Goal: Task Accomplishment & Management: Use online tool/utility

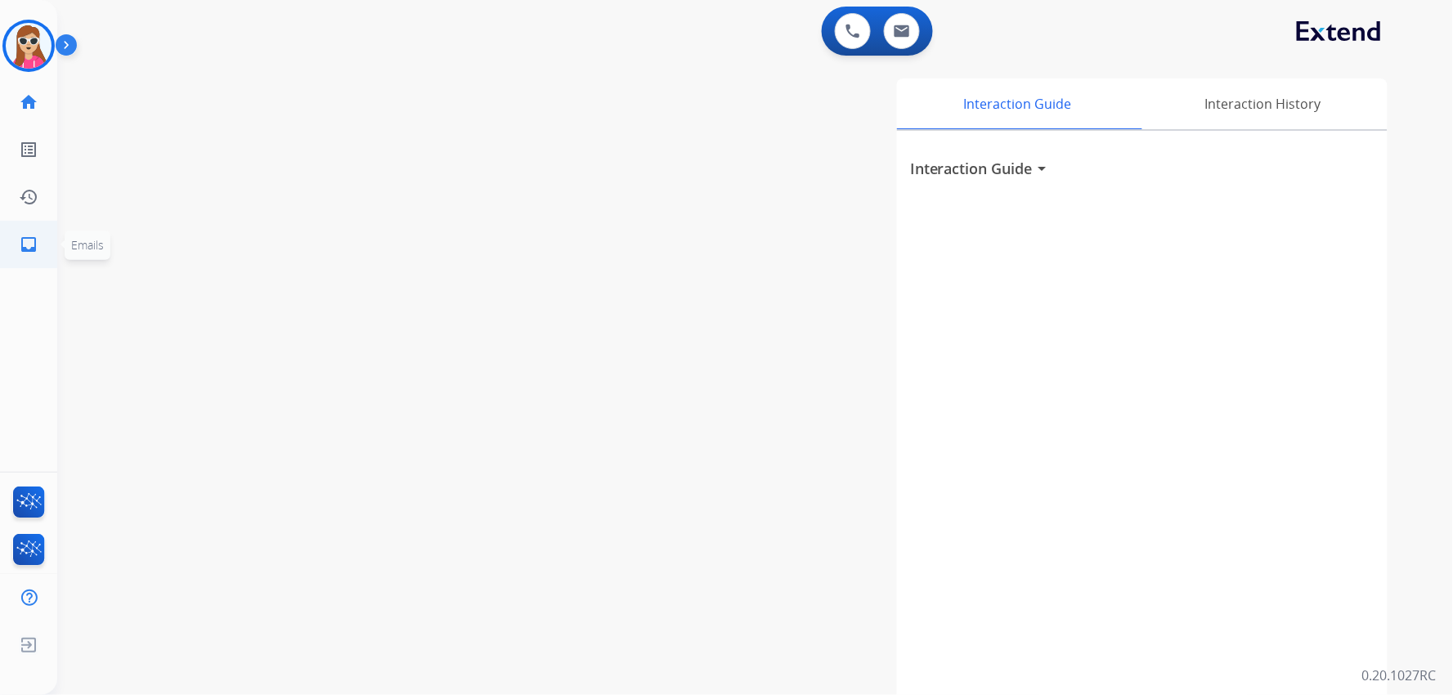
click at [29, 246] on mat-icon "inbox" at bounding box center [29, 245] width 20 height 20
select select "**********"
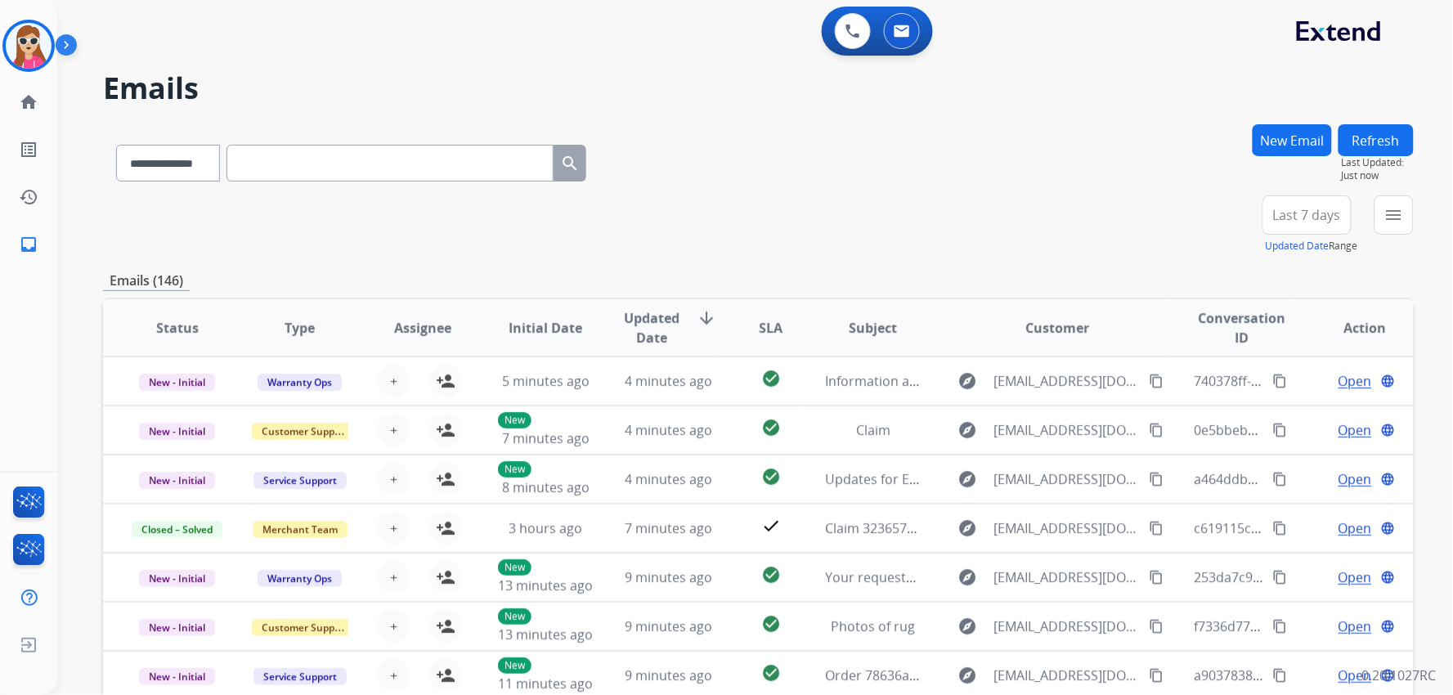
click at [1229, 125] on div "**********" at bounding box center [758, 159] width 1311 height 71
click at [1298, 147] on button "New Email" at bounding box center [1292, 140] width 79 height 32
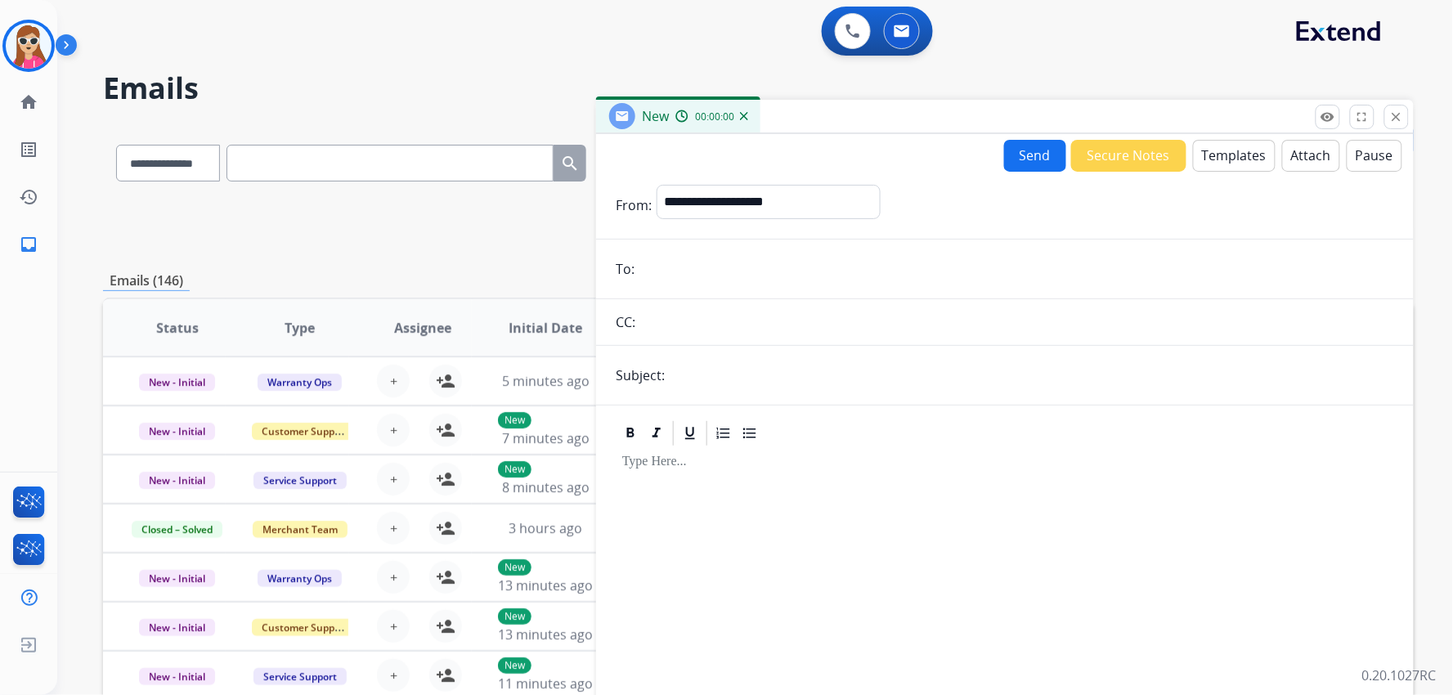
click at [1235, 159] on button "Templates" at bounding box center [1234, 156] width 83 height 32
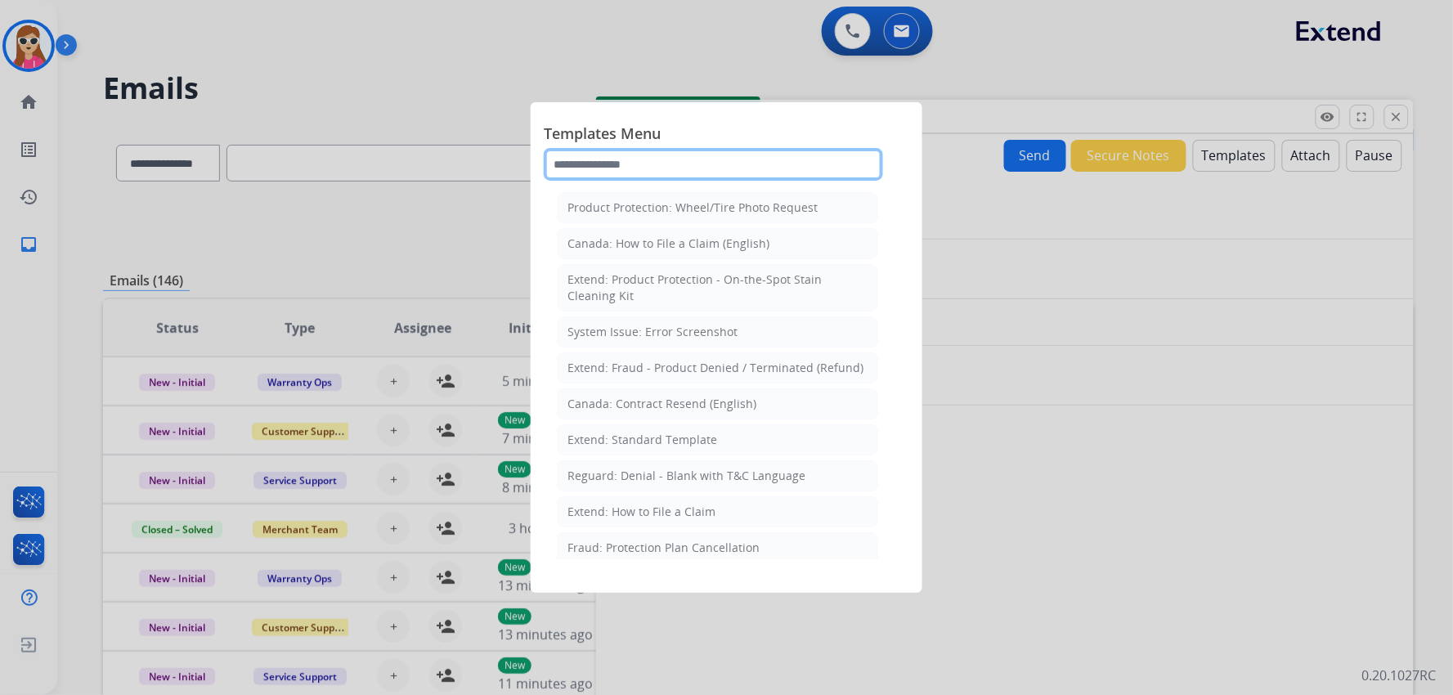
click at [697, 169] on input "text" at bounding box center [713, 164] width 339 height 33
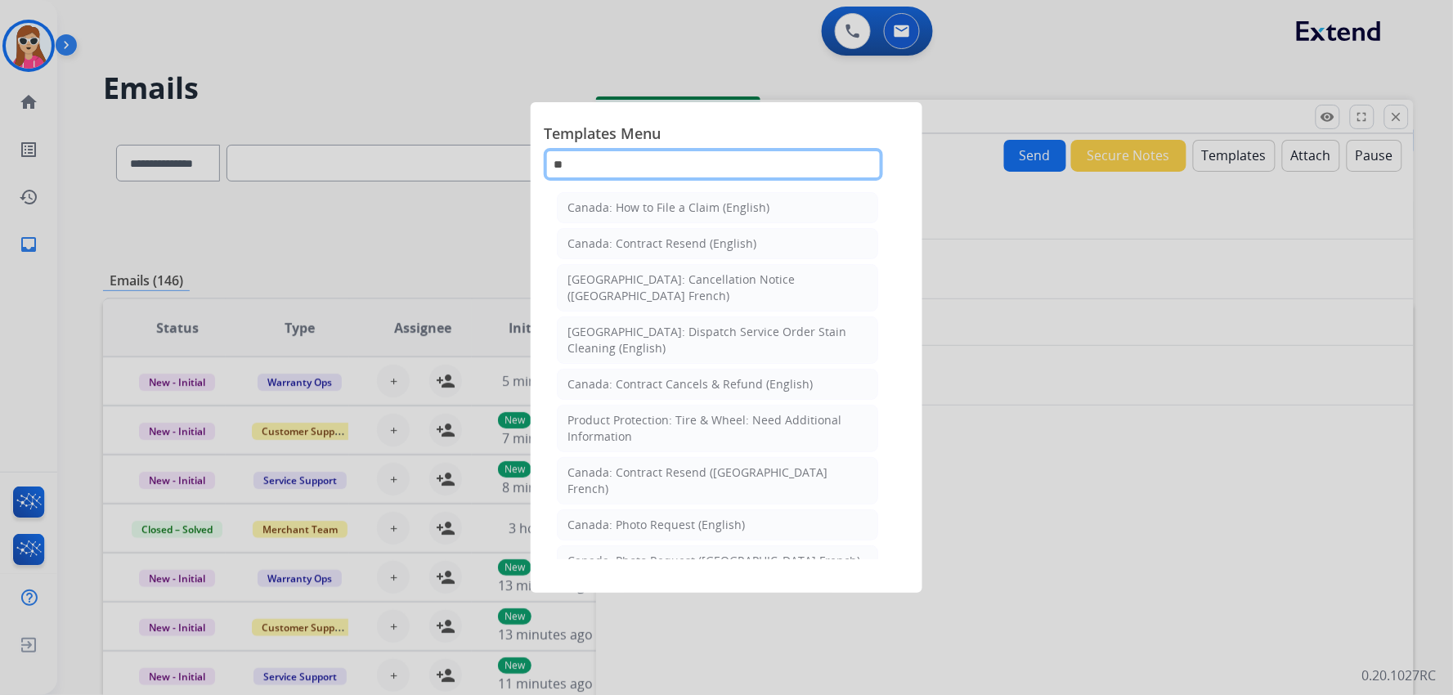
type input "*"
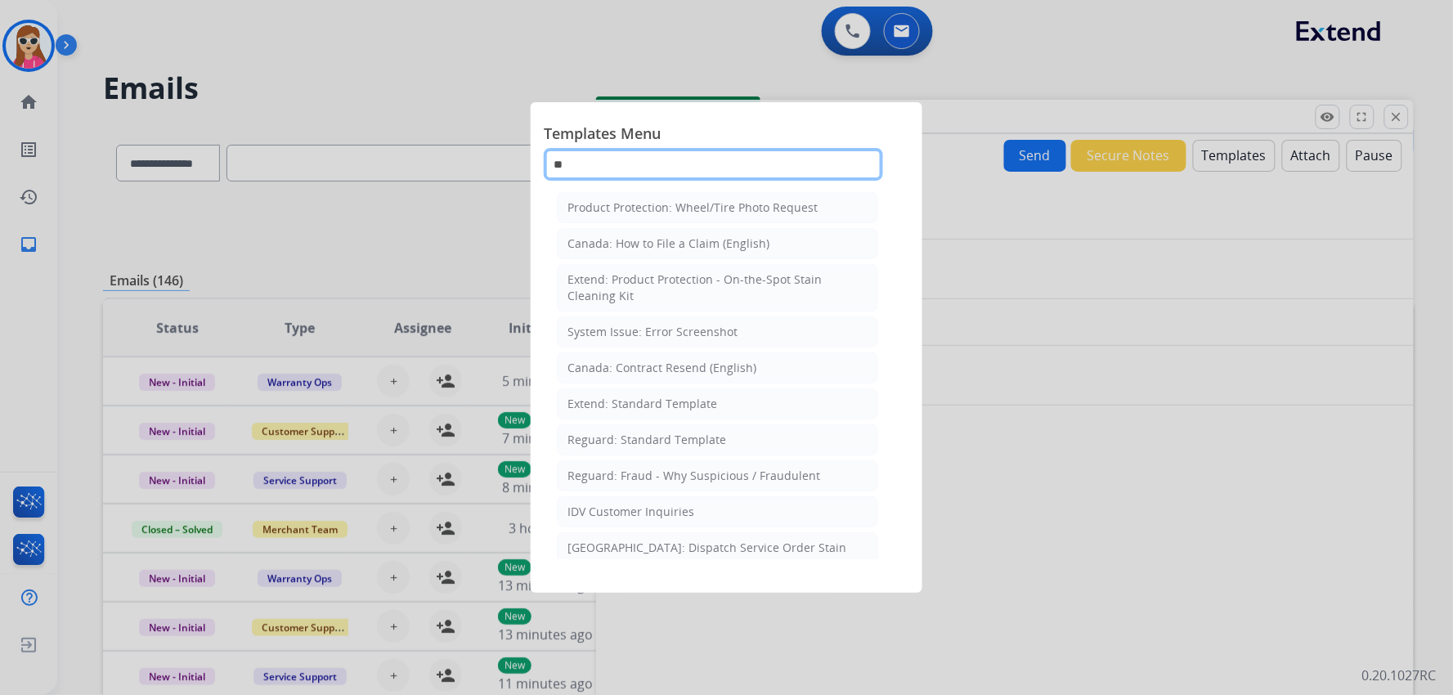
type input "*"
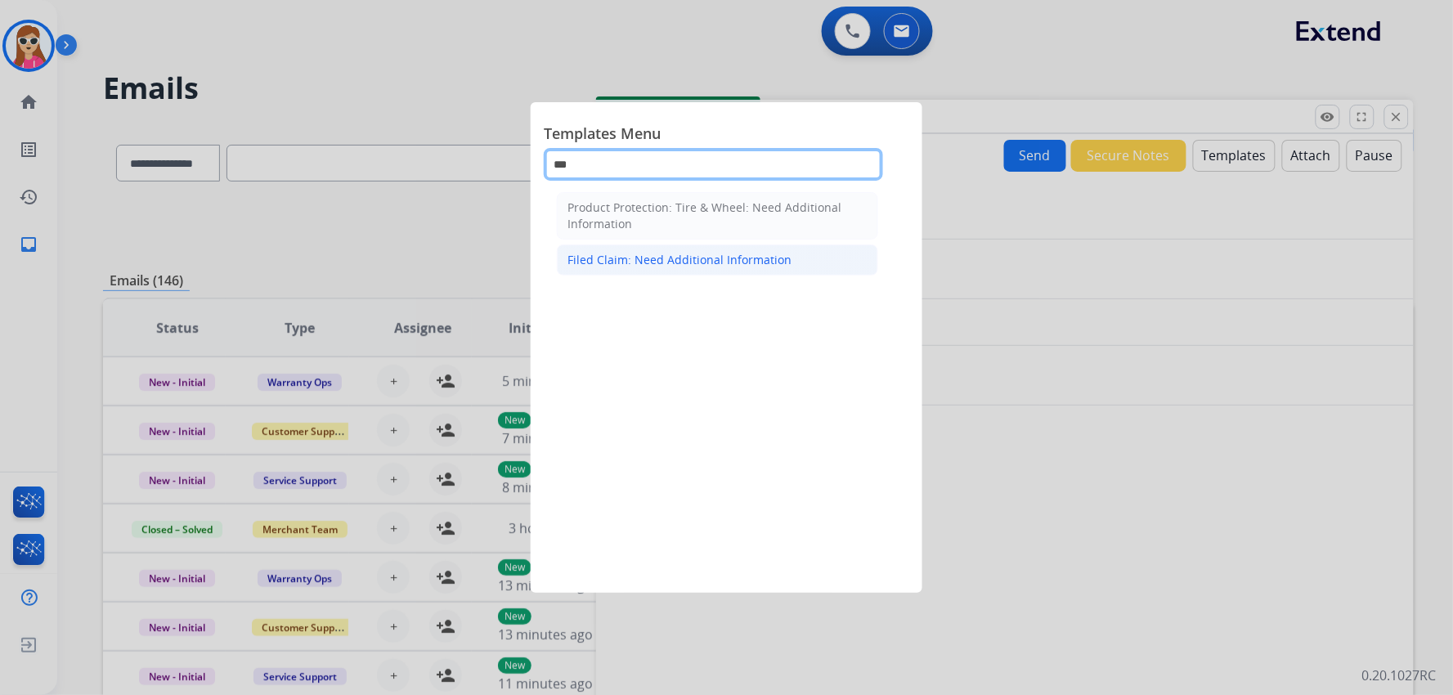
type input "***"
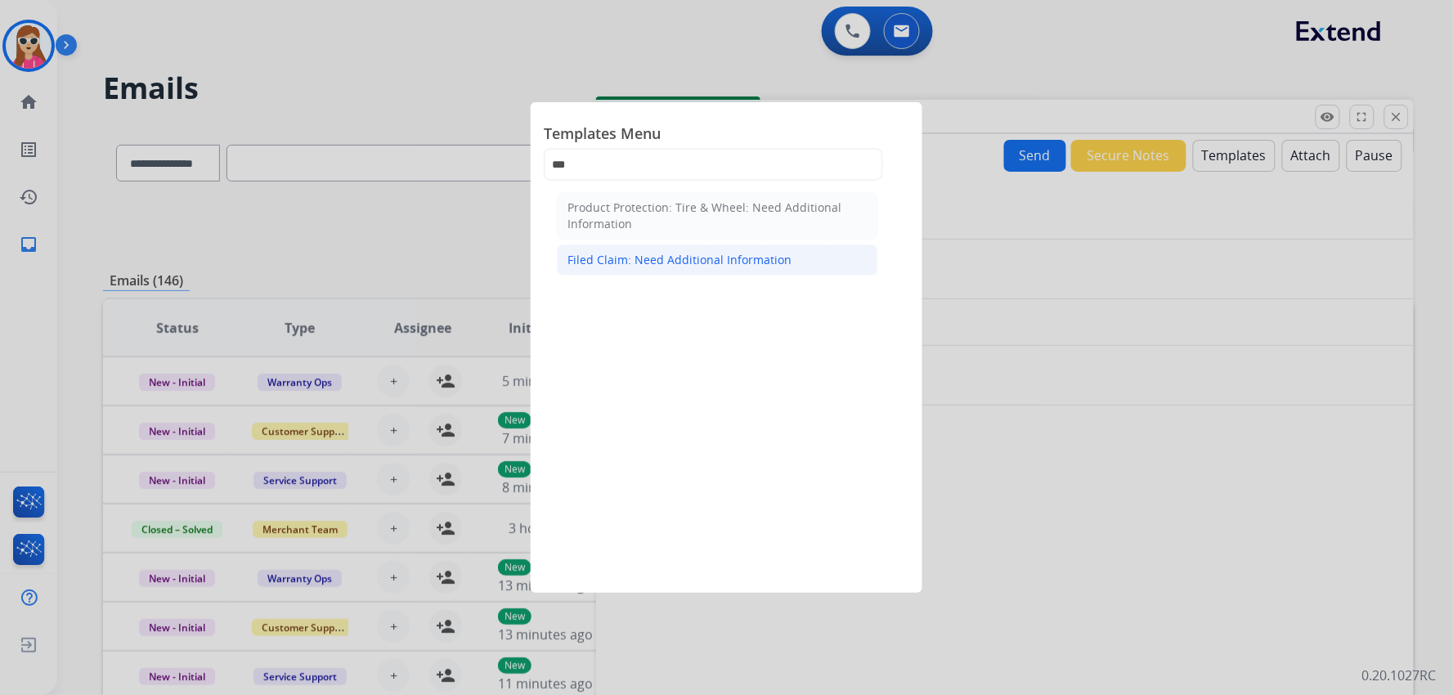
click at [709, 257] on div "Filed Claim: Need Additional Information" at bounding box center [680, 260] width 224 height 16
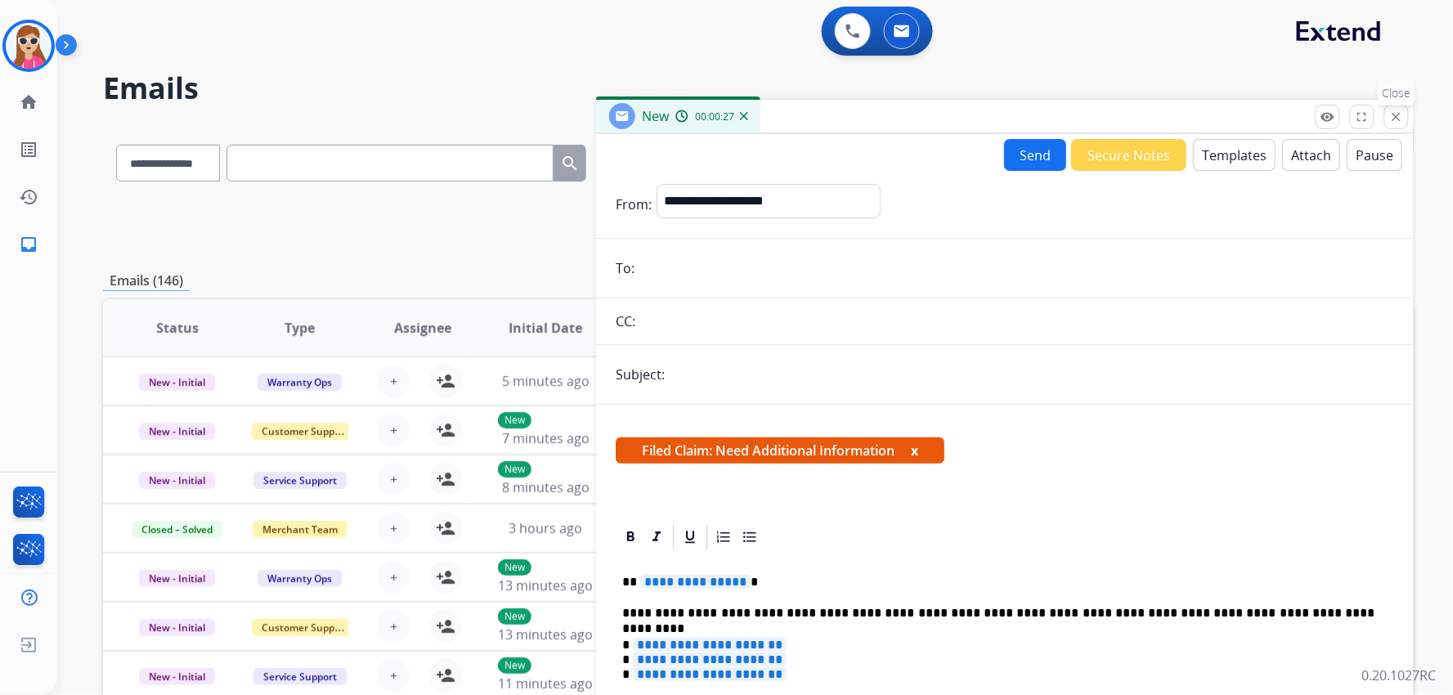
click at [1390, 119] on mat-icon "close" at bounding box center [1396, 117] width 15 height 15
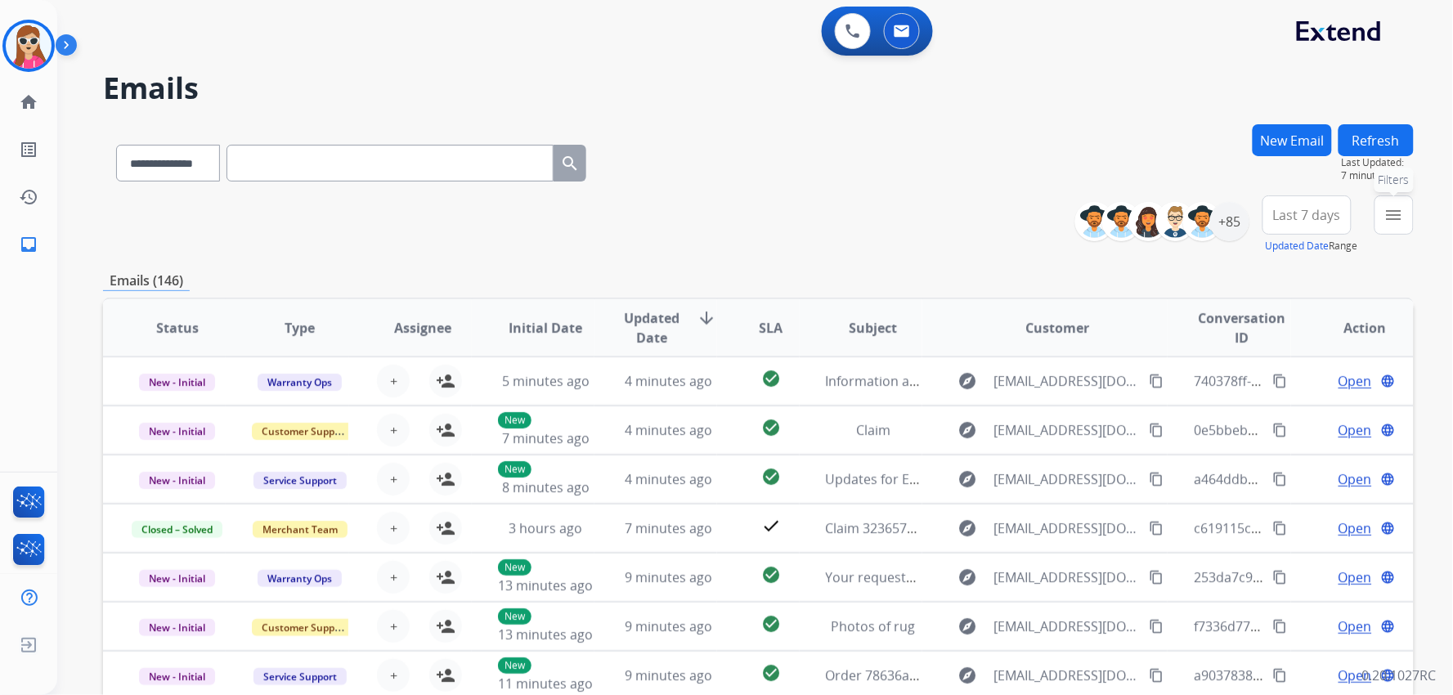
click at [1390, 208] on mat-icon "menu" at bounding box center [1395, 215] width 20 height 20
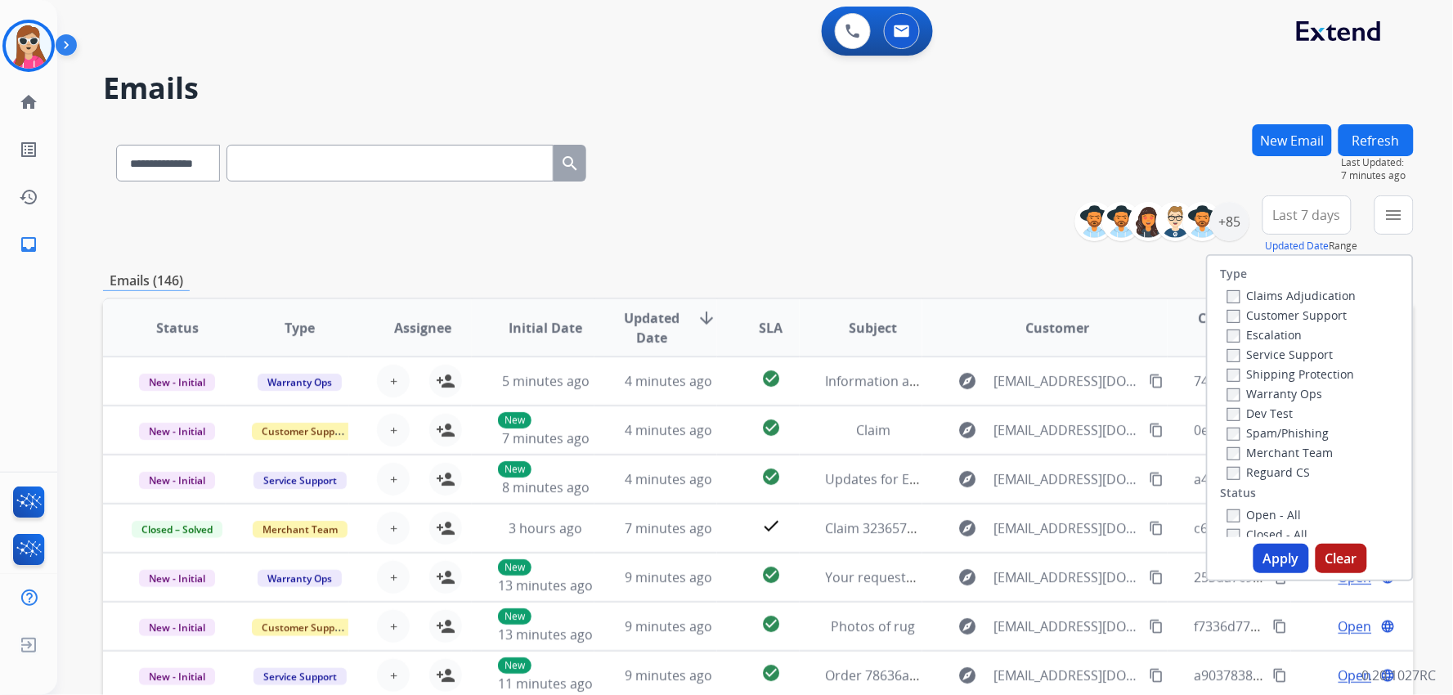
click at [1287, 319] on label "Customer Support" at bounding box center [1288, 315] width 120 height 16
click at [1282, 366] on label "Shipping Protection" at bounding box center [1292, 374] width 128 height 16
click at [1262, 473] on label "Reguard CS" at bounding box center [1269, 473] width 83 height 16
click at [1247, 514] on label "Open - All" at bounding box center [1265, 515] width 74 height 16
click at [1268, 568] on button "Apply" at bounding box center [1282, 558] width 56 height 29
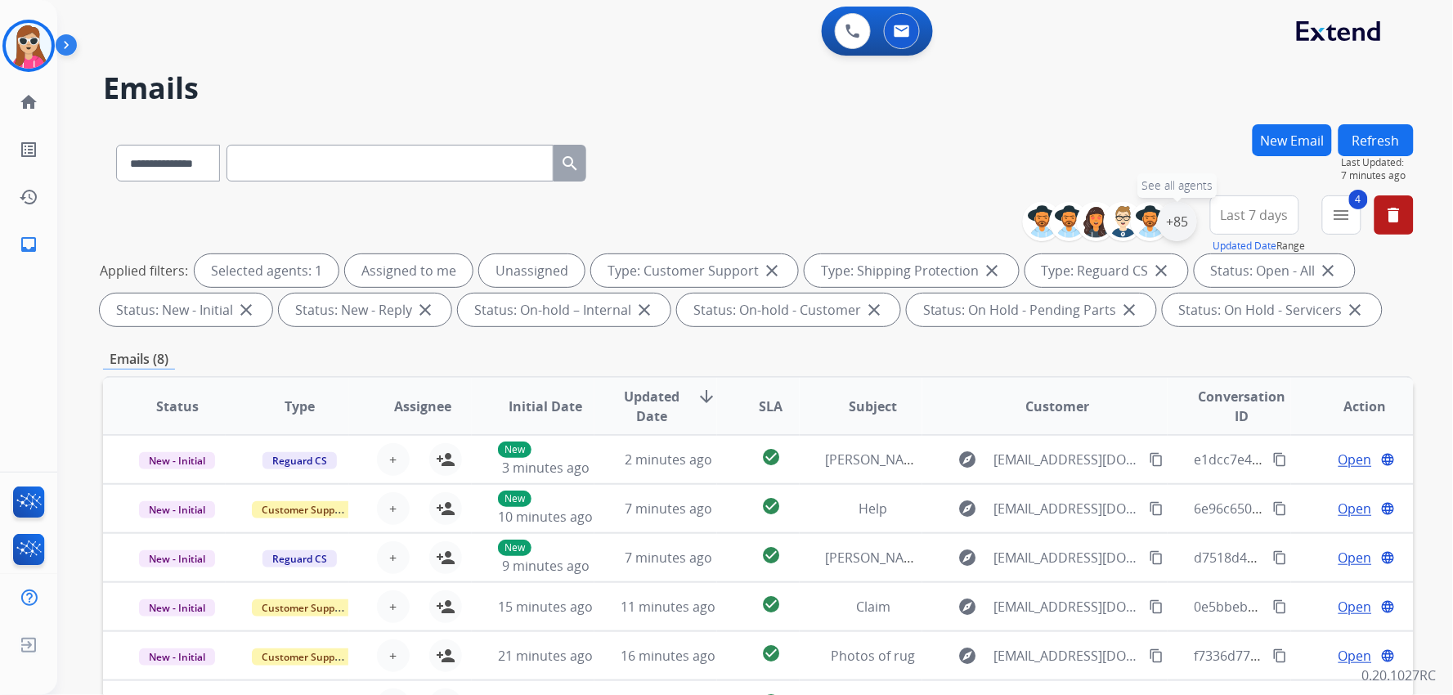
click at [1187, 214] on div "+85" at bounding box center [1177, 221] width 39 height 39
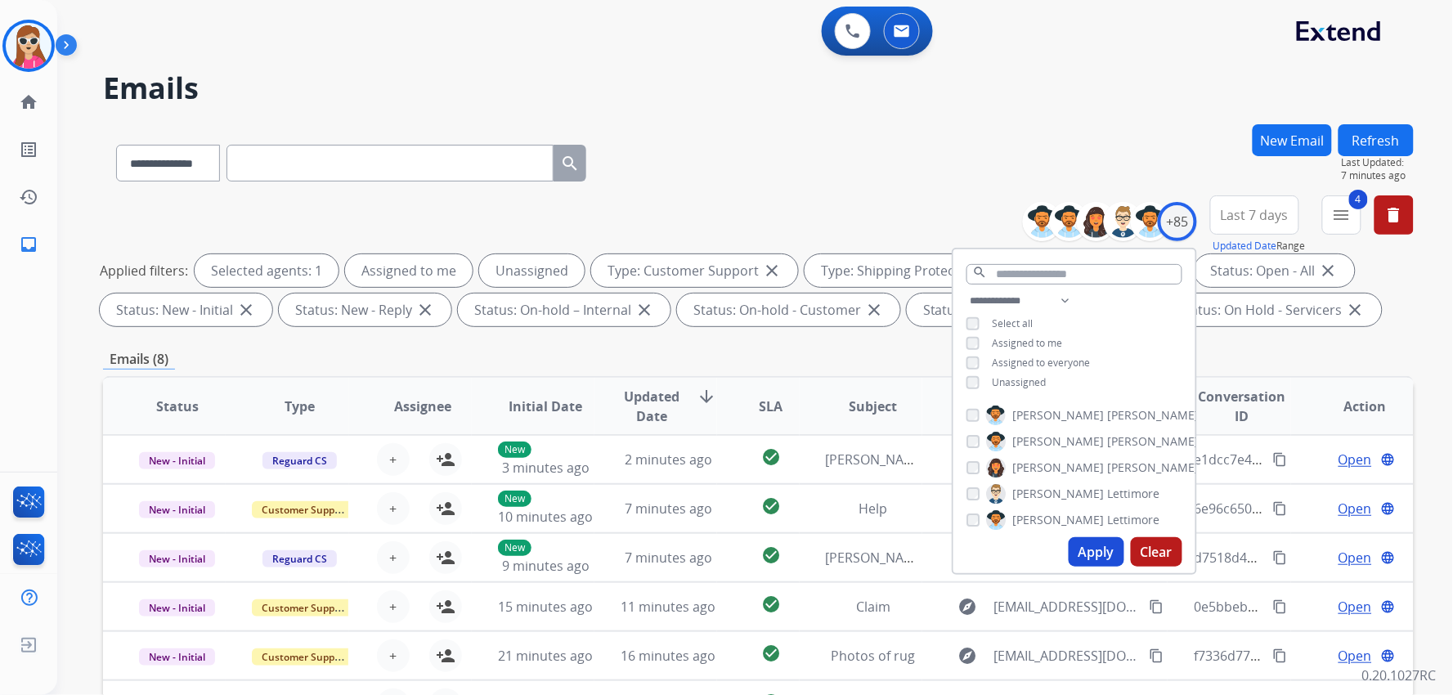
click at [1019, 381] on span "Unassigned" at bounding box center [1020, 382] width 54 height 14
click at [1106, 550] on button "Apply" at bounding box center [1097, 551] width 56 height 29
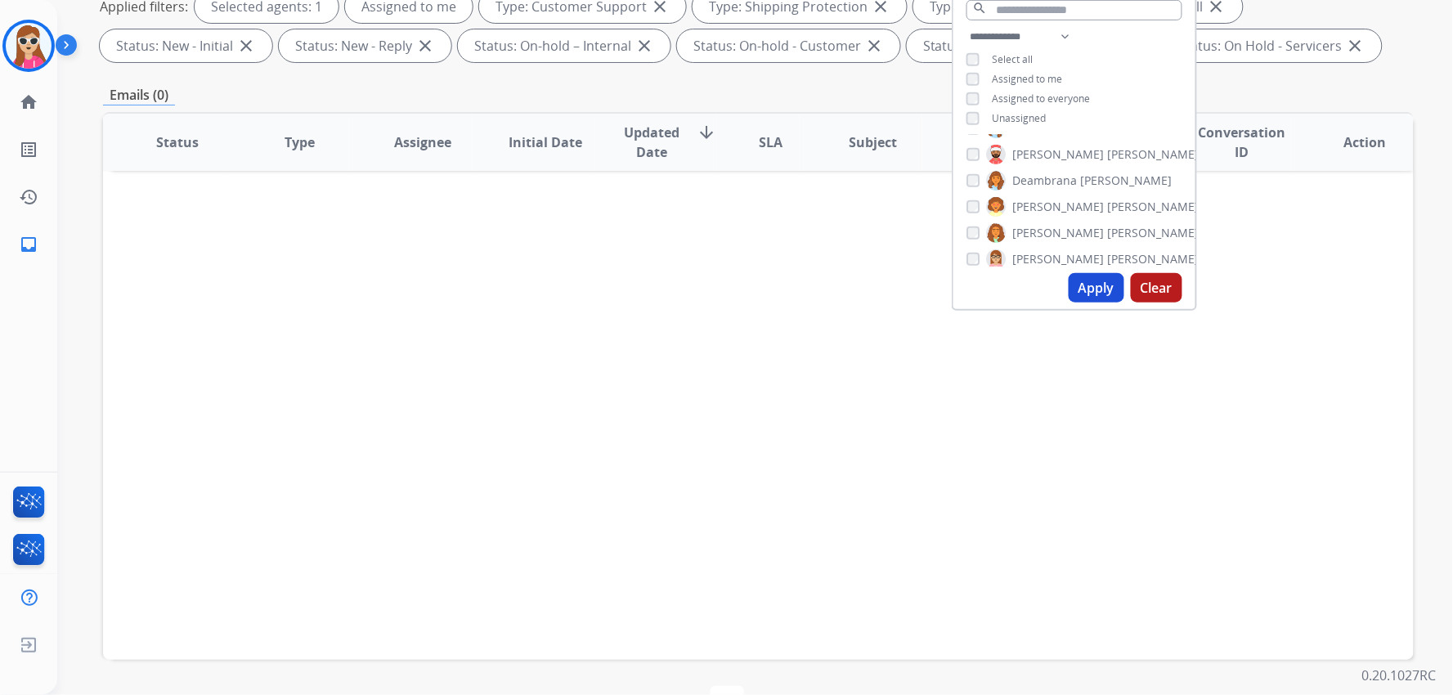
scroll to position [314, 0]
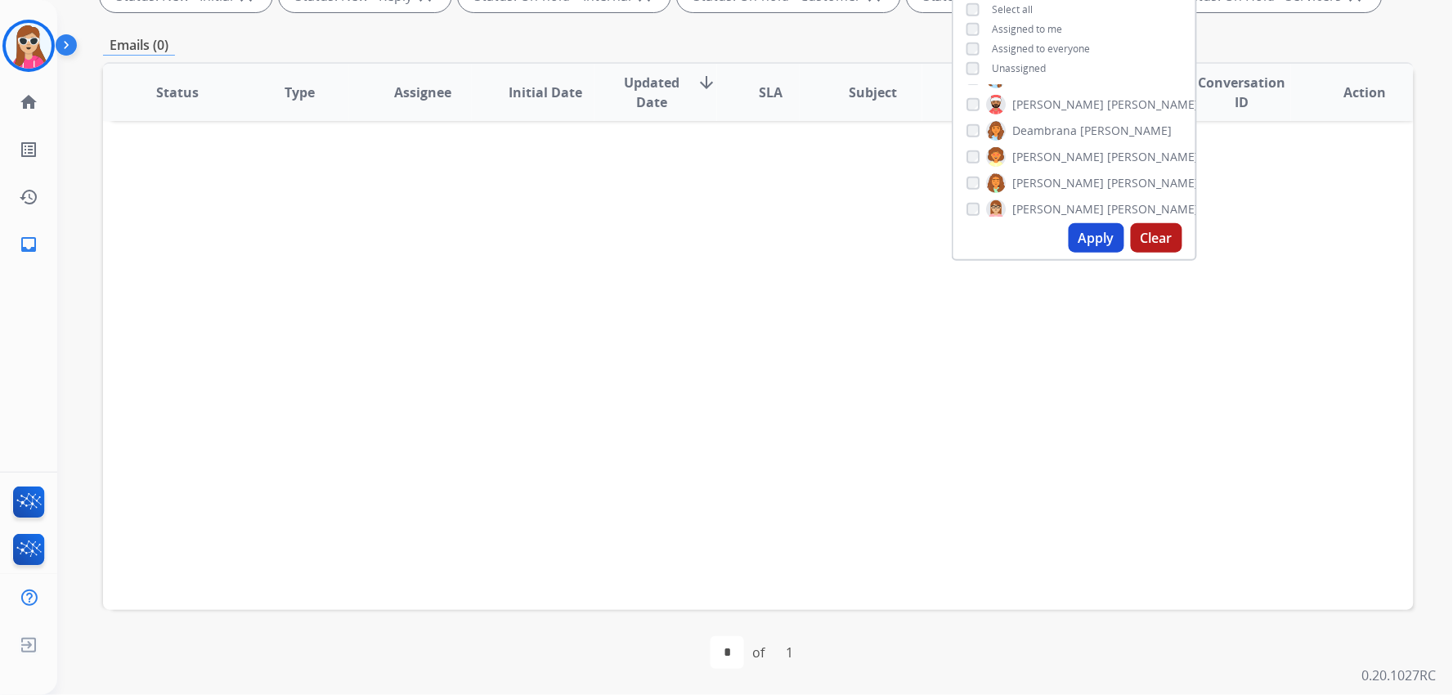
drag, startPoint x: 941, startPoint y: 689, endPoint x: 890, endPoint y: 692, distance: 51.6
click at [41, 57] on img at bounding box center [29, 46] width 46 height 46
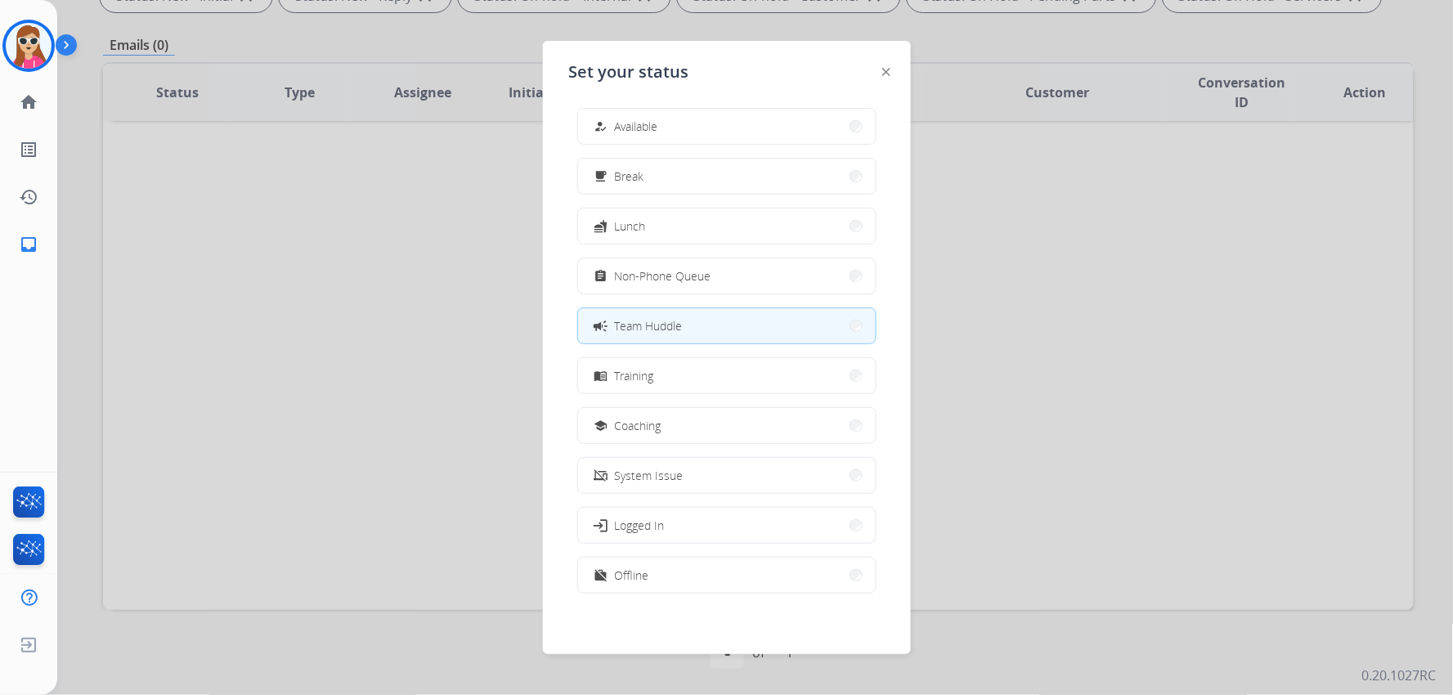
scroll to position [4, 0]
click at [660, 568] on button "work_off Offline" at bounding box center [727, 574] width 298 height 35
